Goal: Information Seeking & Learning: Learn about a topic

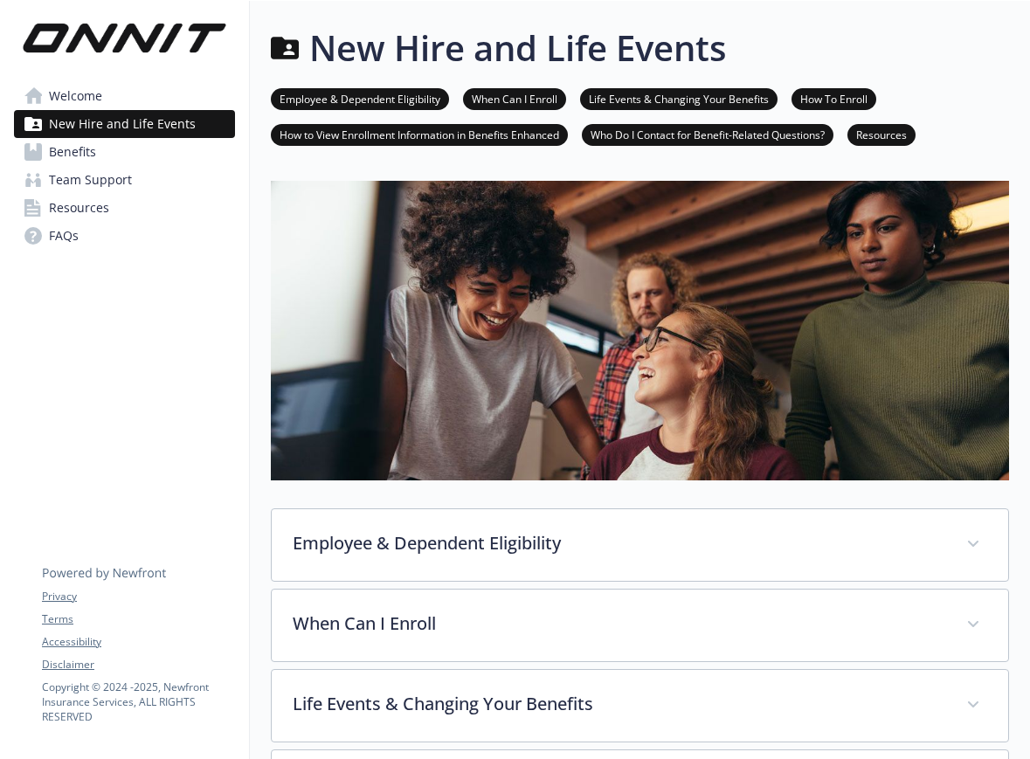
click at [75, 151] on span "Benefits" at bounding box center [72, 152] width 47 height 28
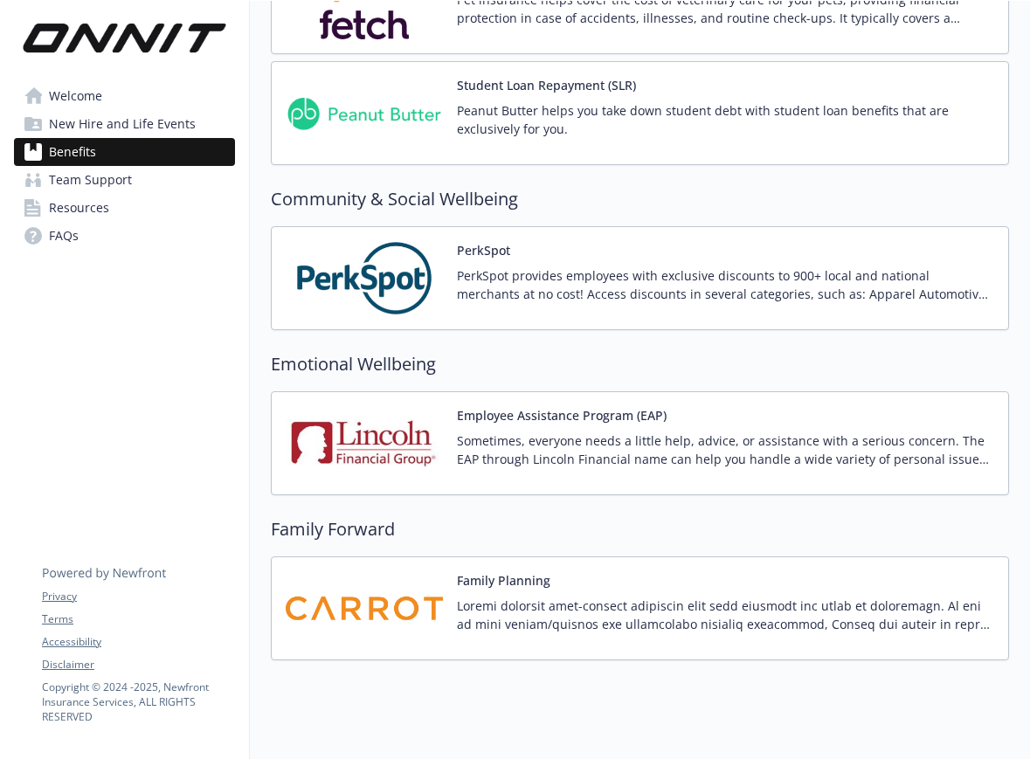
scroll to position [2925, 0]
